Goal: Navigation & Orientation: Find specific page/section

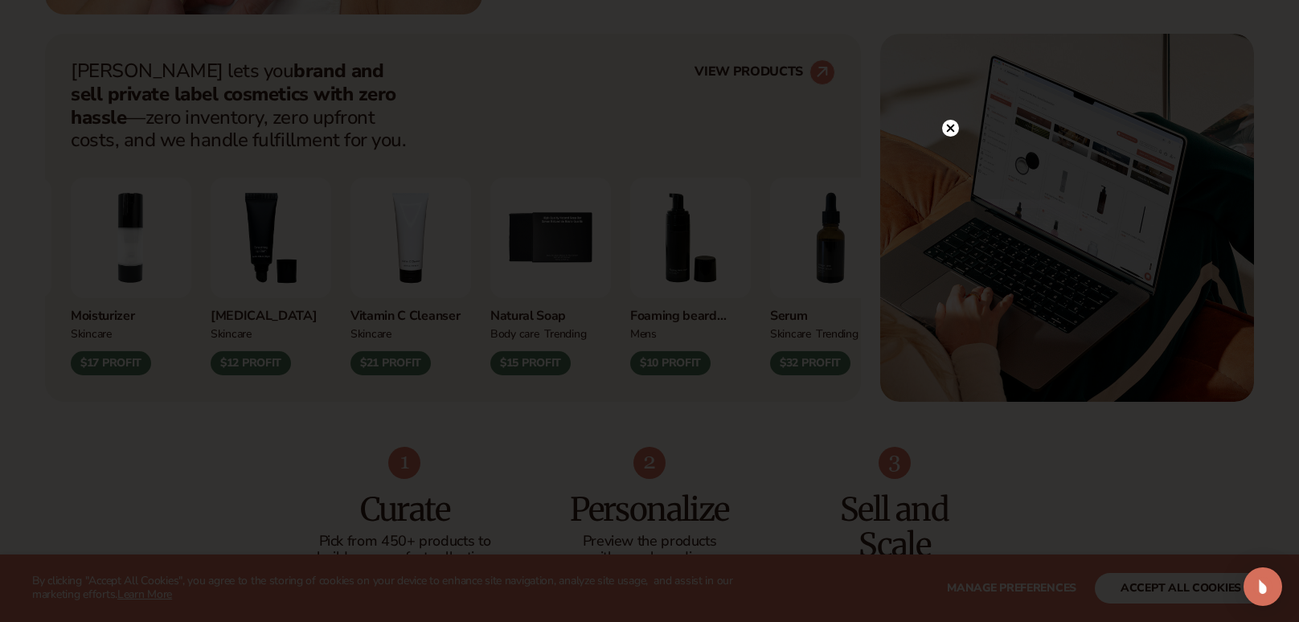
scroll to position [635, 0]
click at [248, 380] on div at bounding box center [649, 311] width 1299 height 622
click at [941, 133] on circle at bounding box center [942, 128] width 17 height 17
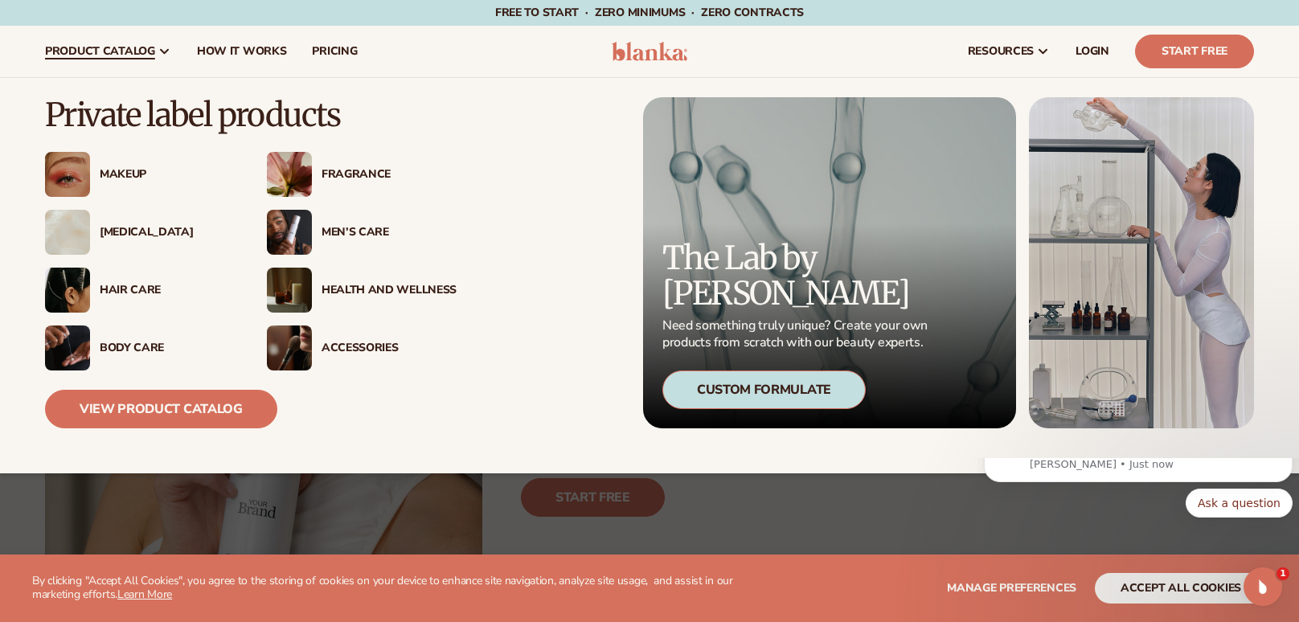
scroll to position [0, 0]
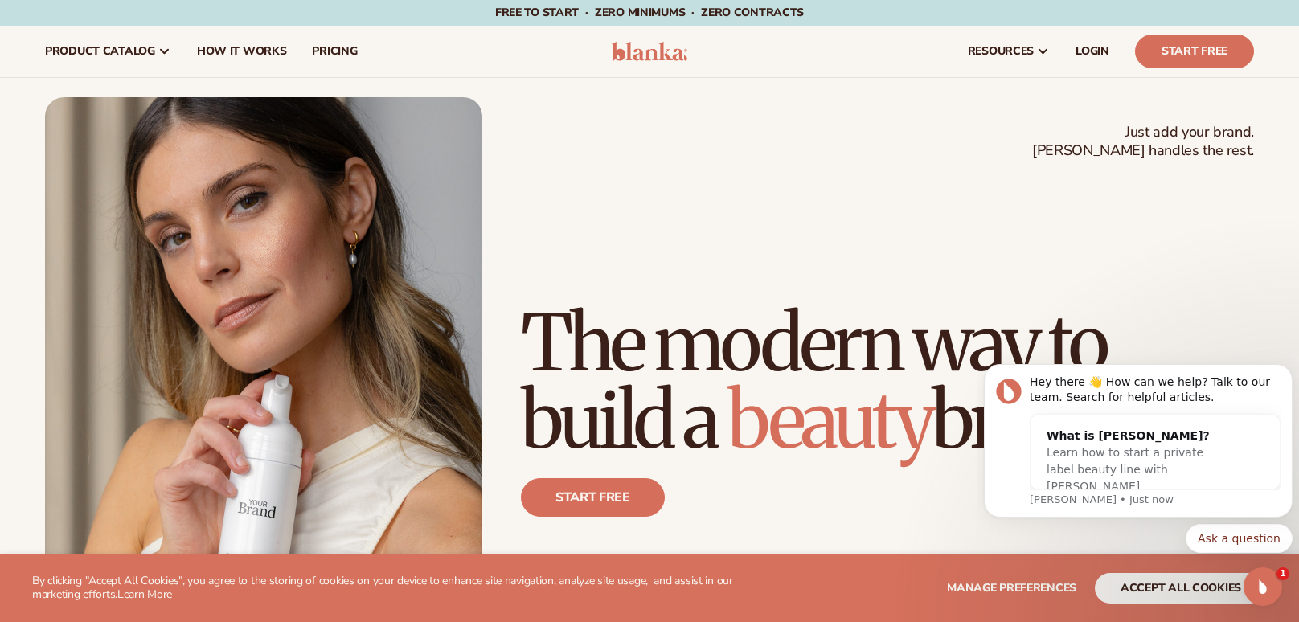
click at [0, 0] on div at bounding box center [0, 0] width 0 height 0
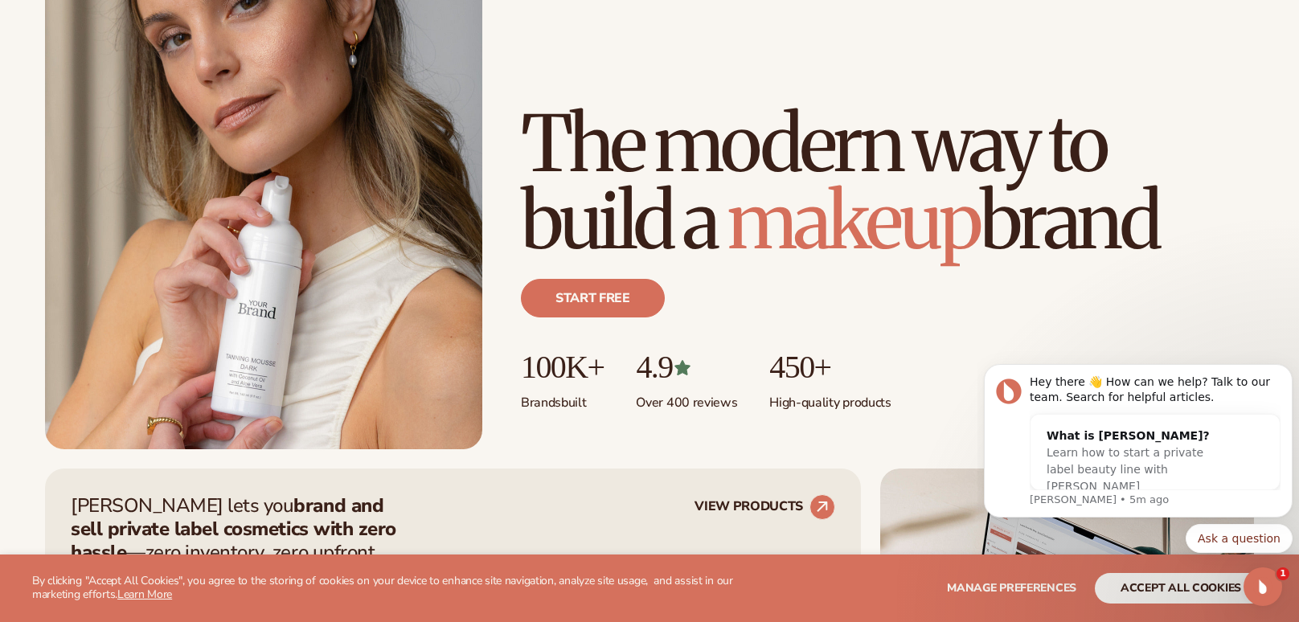
scroll to position [229, 0]
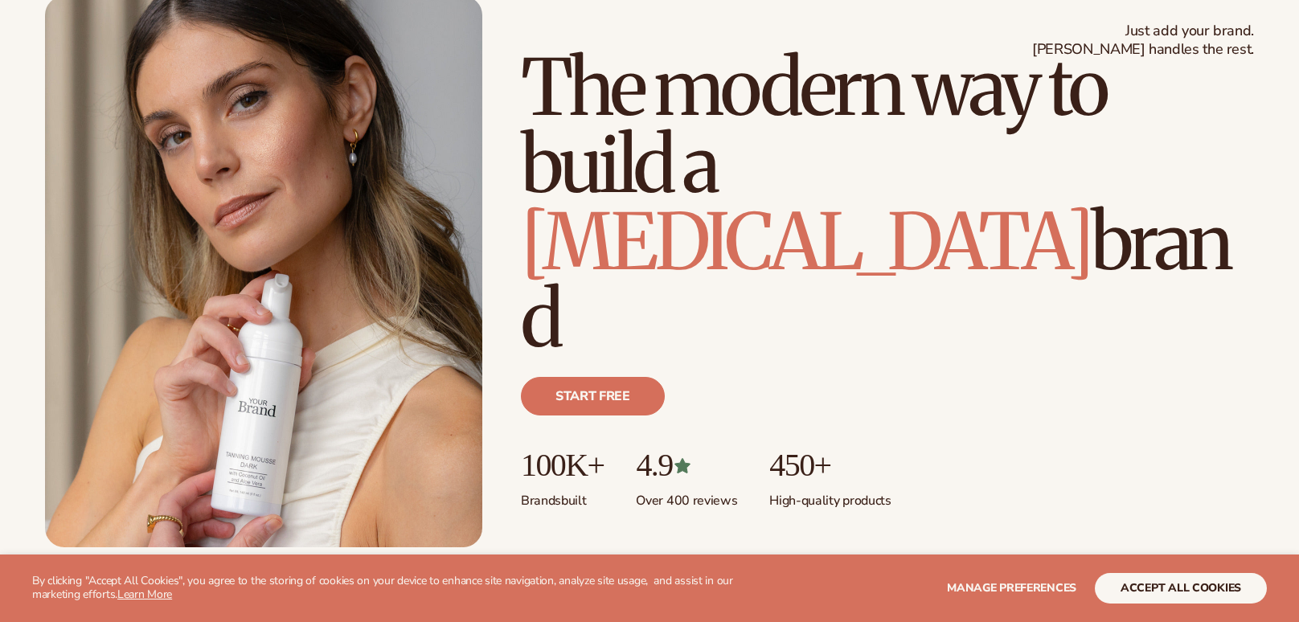
scroll to position [102, 0]
